Goal: Transaction & Acquisition: Purchase product/service

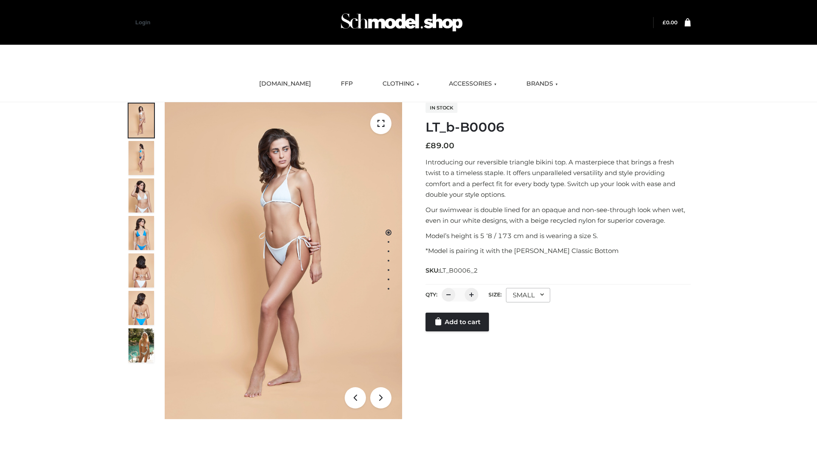
click at [458, 331] on link "Add to cart" at bounding box center [456, 321] width 63 height 19
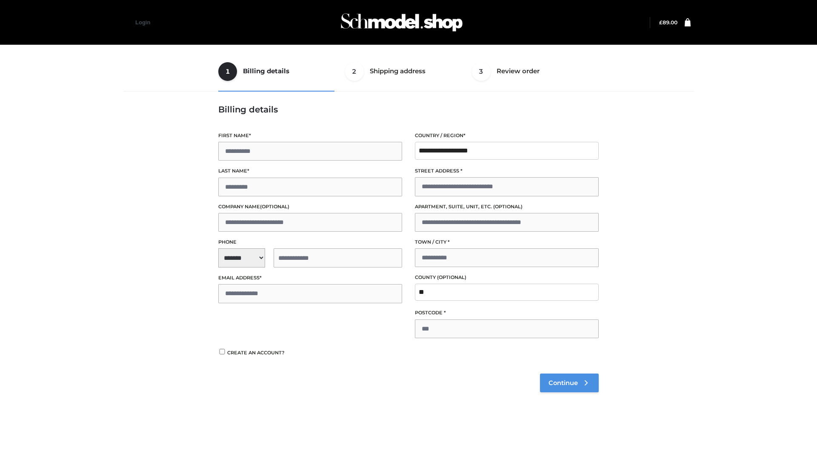
click at [569, 382] on span "Continue" at bounding box center [562, 383] width 29 height 8
click at [246, 359] on button "Place order" at bounding box center [245, 359] width 55 height 19
